Goal: Check status

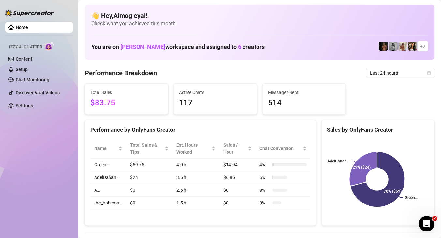
scroll to position [27, 0]
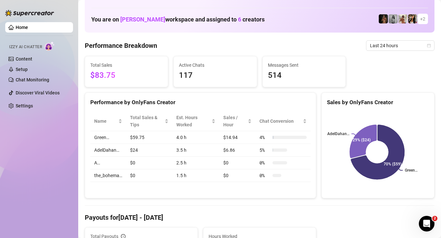
click at [378, 45] on span "Last 24 hours" at bounding box center [400, 46] width 61 height 10
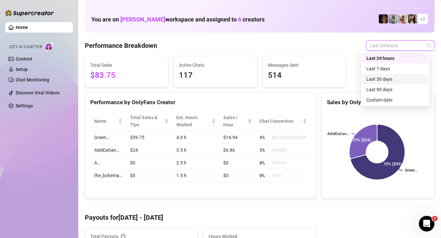
click at [383, 74] on div "Last 24 hours Last 7 days Last 30 days Last 90 days Custom date" at bounding box center [395, 79] width 66 height 52
click at [383, 74] on div "Last 7 days" at bounding box center [395, 69] width 66 height 10
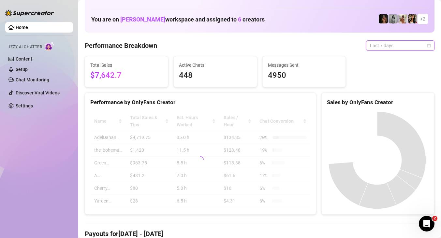
click at [398, 49] on span "Last 7 days" at bounding box center [400, 46] width 61 height 10
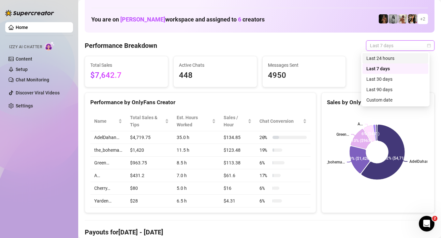
click at [395, 62] on div "Last 24 hours" at bounding box center [395, 58] width 66 height 10
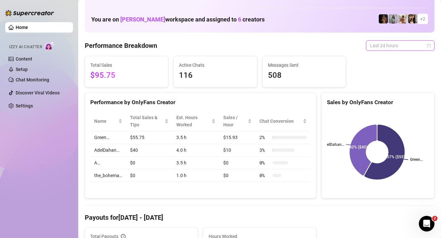
click at [385, 48] on span "Last 24 hours" at bounding box center [400, 46] width 61 height 10
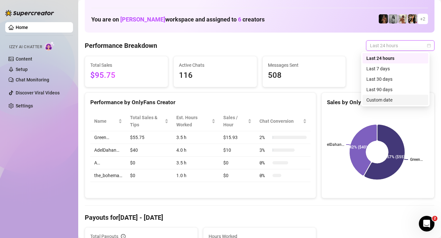
click at [389, 97] on div "Custom date" at bounding box center [395, 99] width 58 height 7
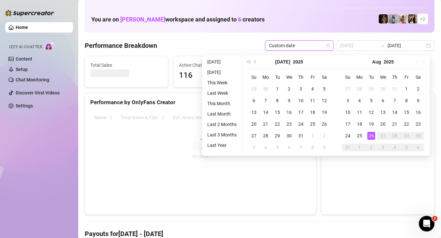
click at [373, 136] on div "26" at bounding box center [371, 136] width 8 height 8
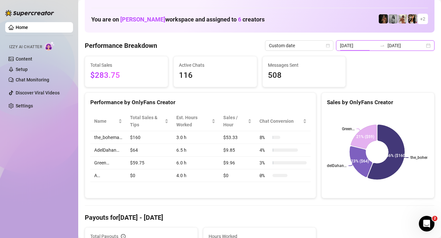
click at [368, 45] on input "[DATE]" at bounding box center [358, 45] width 37 height 7
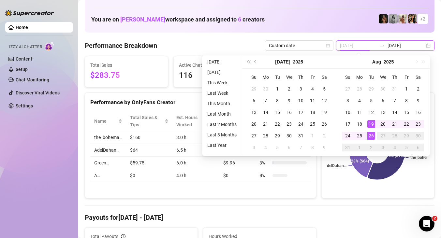
type input "[DATE]"
click at [371, 136] on div "26" at bounding box center [371, 136] width 8 height 8
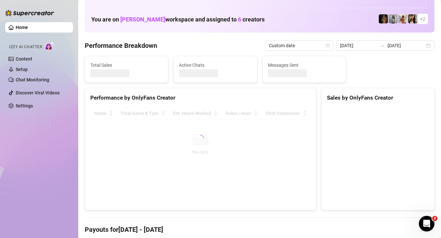
type input "[DATE]"
